Goal: Task Accomplishment & Management: Manage account settings

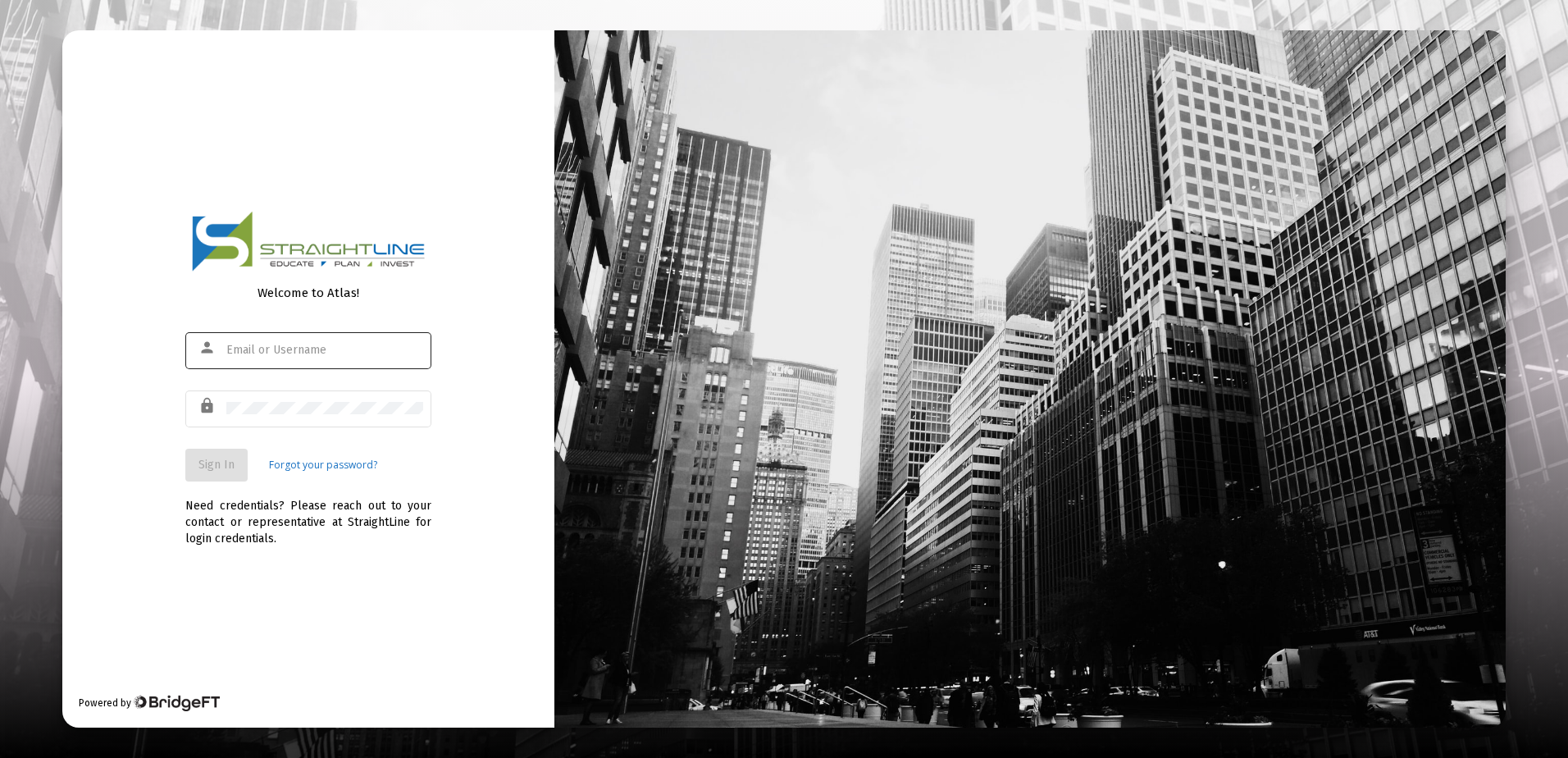
click at [260, 346] on input "text" at bounding box center [324, 349] width 196 height 13
type input "[EMAIL_ADDRESS][DOMAIN_NAME]"
click at [225, 458] on span "Sign In" at bounding box center [216, 465] width 37 height 14
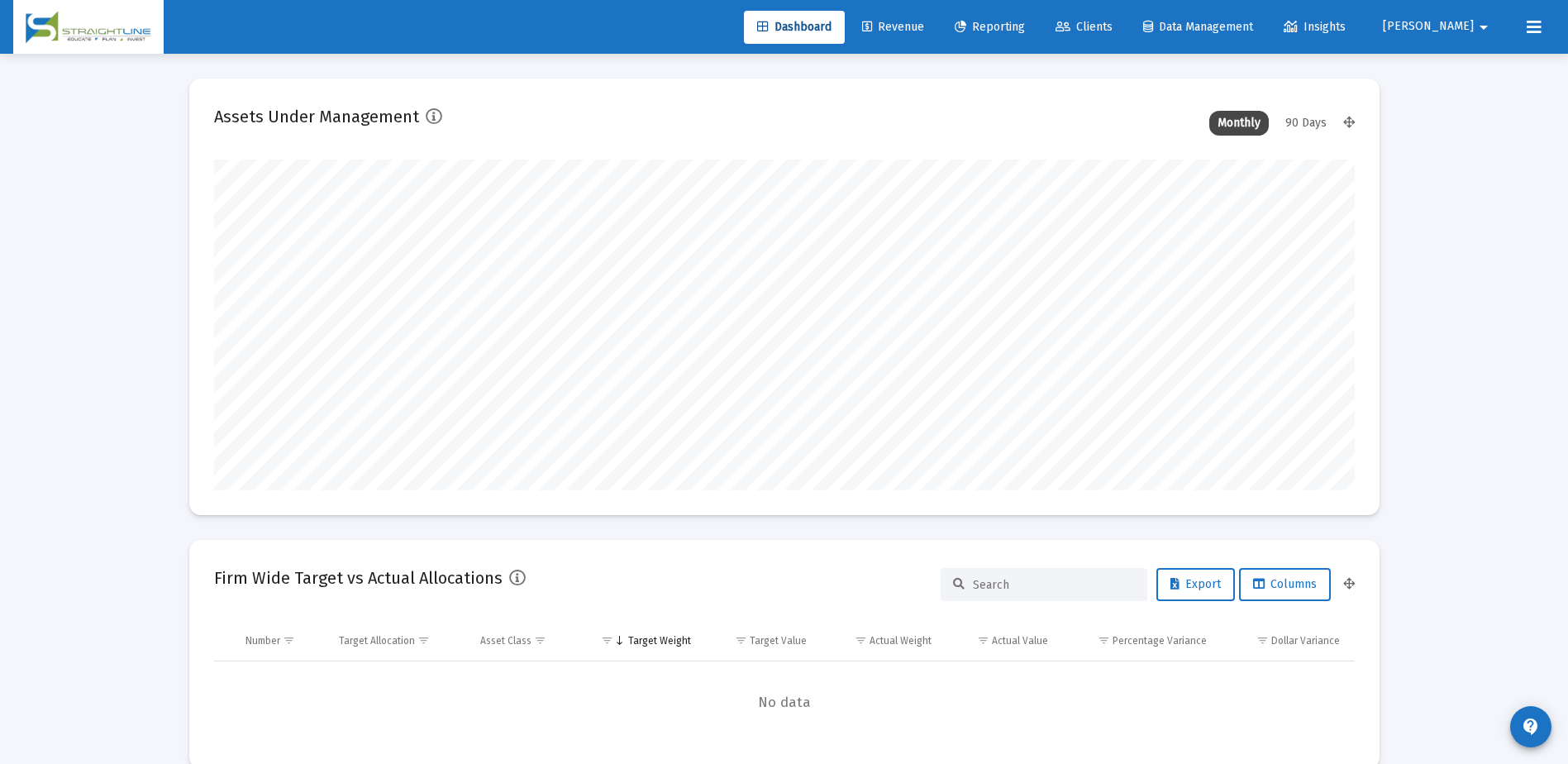
scroll to position [330, 614]
type input "[DATE]"
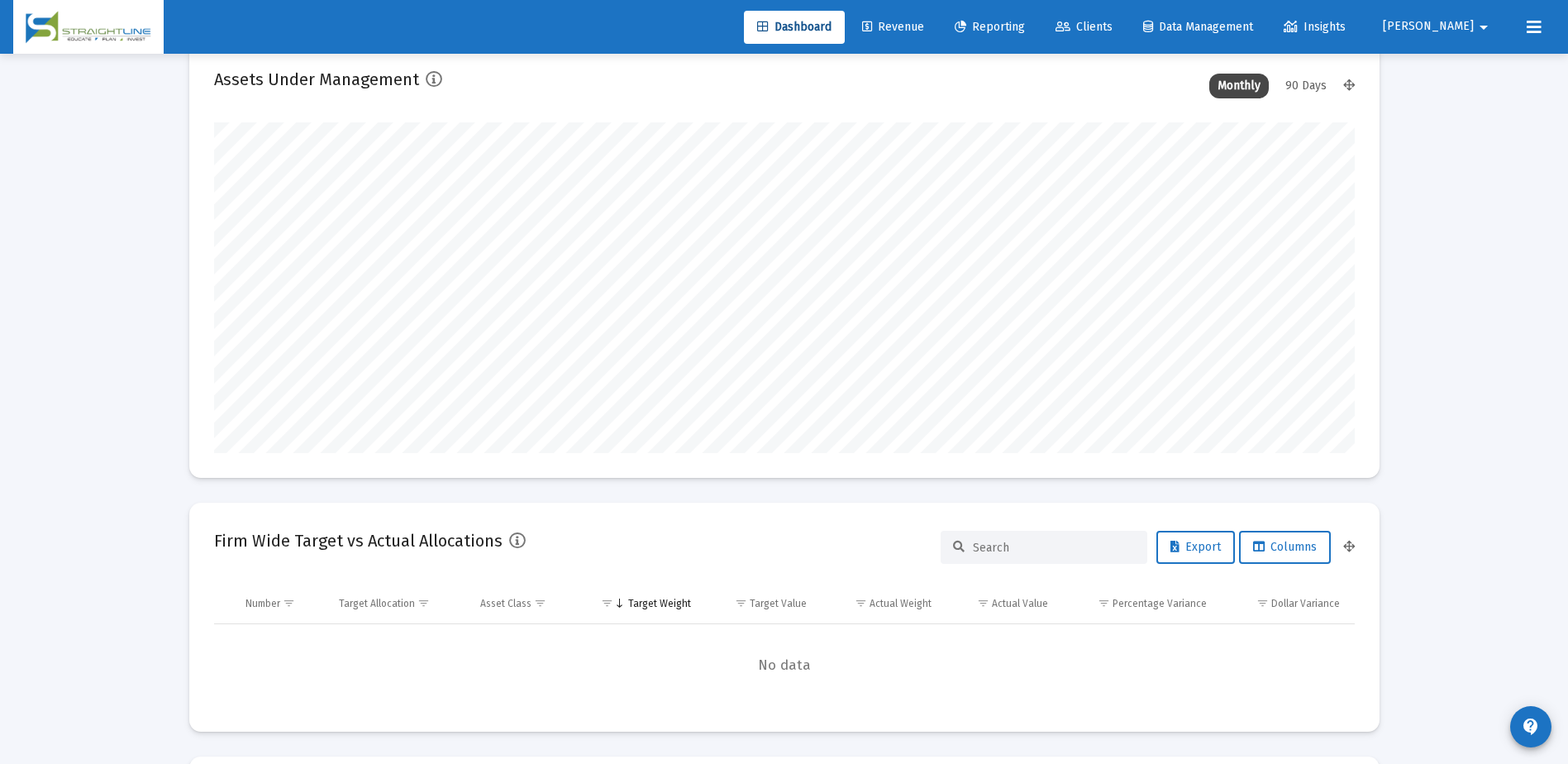
scroll to position [0, 0]
